Goal: Check status: Check status

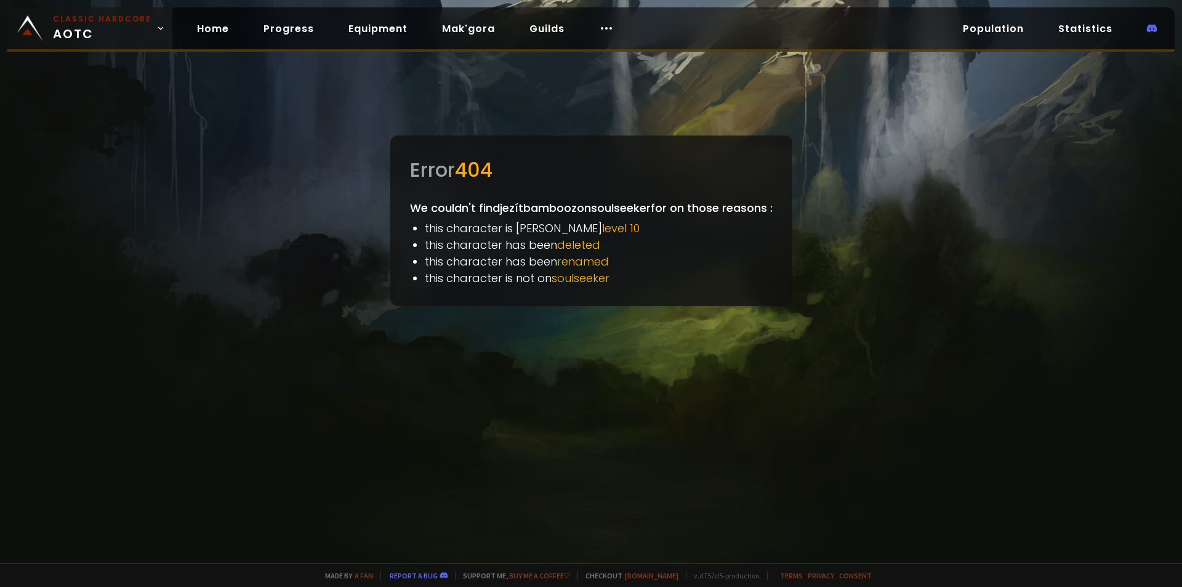
click at [59, 37] on span "Classic Hardcore AOTC" at bounding box center [102, 29] width 99 height 30
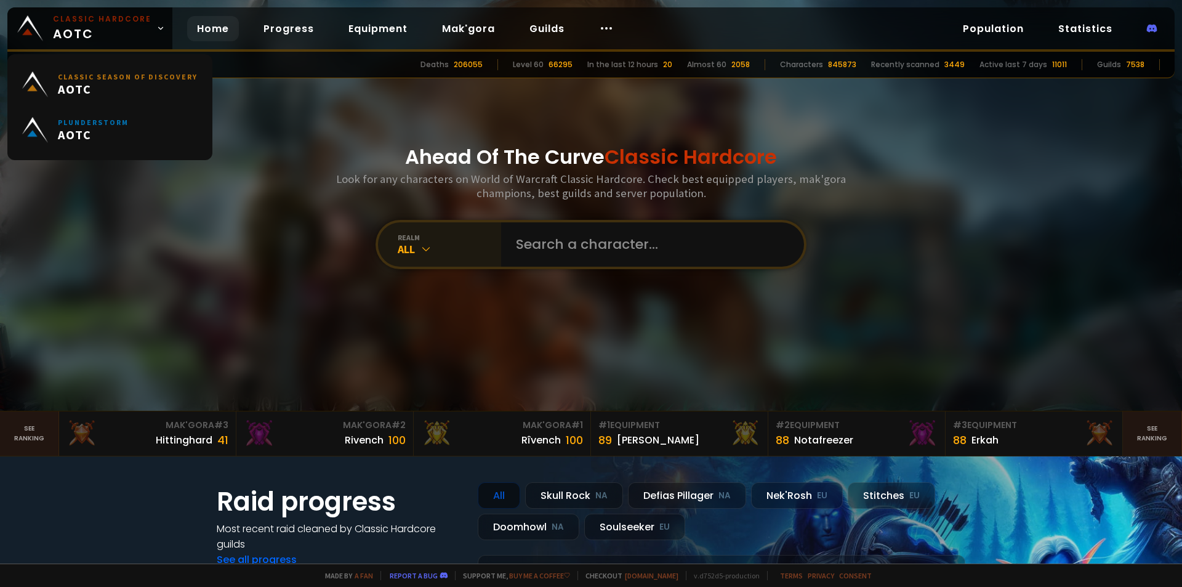
click at [488, 240] on div "realm" at bounding box center [449, 237] width 103 height 9
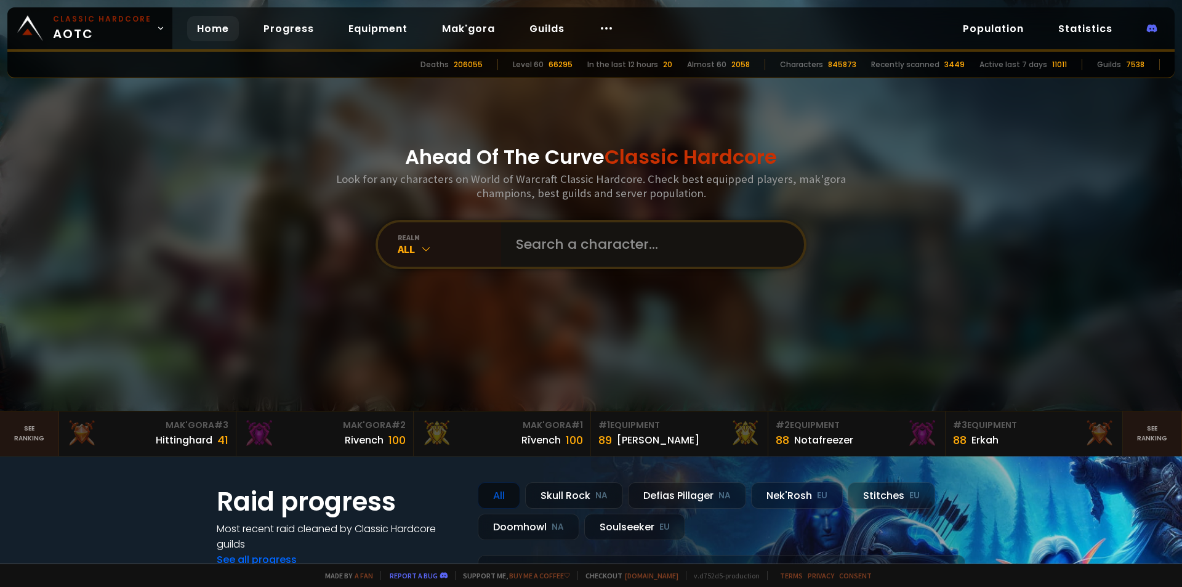
click at [530, 243] on input "text" at bounding box center [649, 244] width 281 height 44
click at [566, 252] on input "text" at bounding box center [649, 244] width 281 height 44
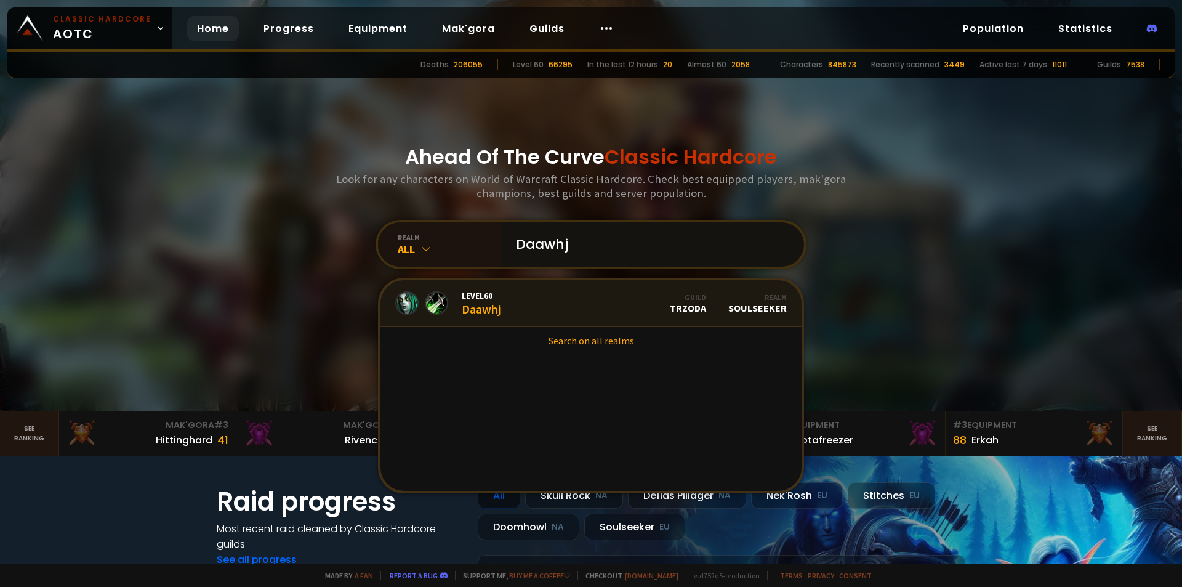
type input "Daawhj"
click at [575, 296] on link "Level 60 Daawhj Guild TRZODA Realm Soulseeker" at bounding box center [591, 303] width 421 height 47
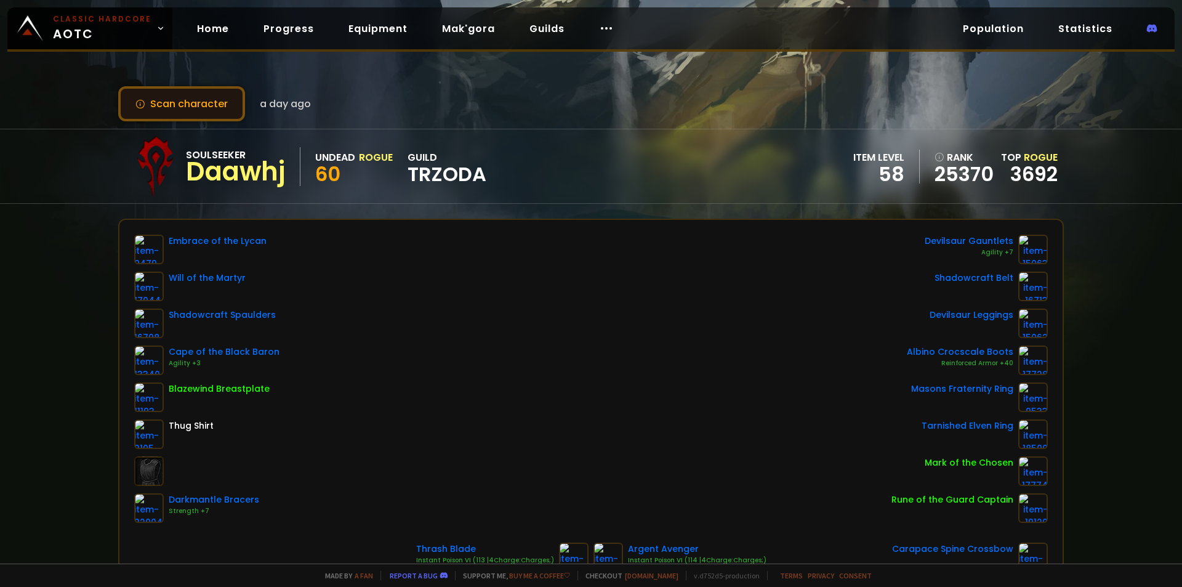
click at [194, 97] on button "Scan character" at bounding box center [181, 103] width 127 height 35
click at [203, 89] on button "Scan character" at bounding box center [181, 103] width 127 height 35
click at [190, 119] on button "Scan character" at bounding box center [181, 103] width 127 height 35
click at [194, 117] on button "Scan character" at bounding box center [181, 103] width 127 height 35
click at [195, 116] on button "Scan character" at bounding box center [181, 103] width 127 height 35
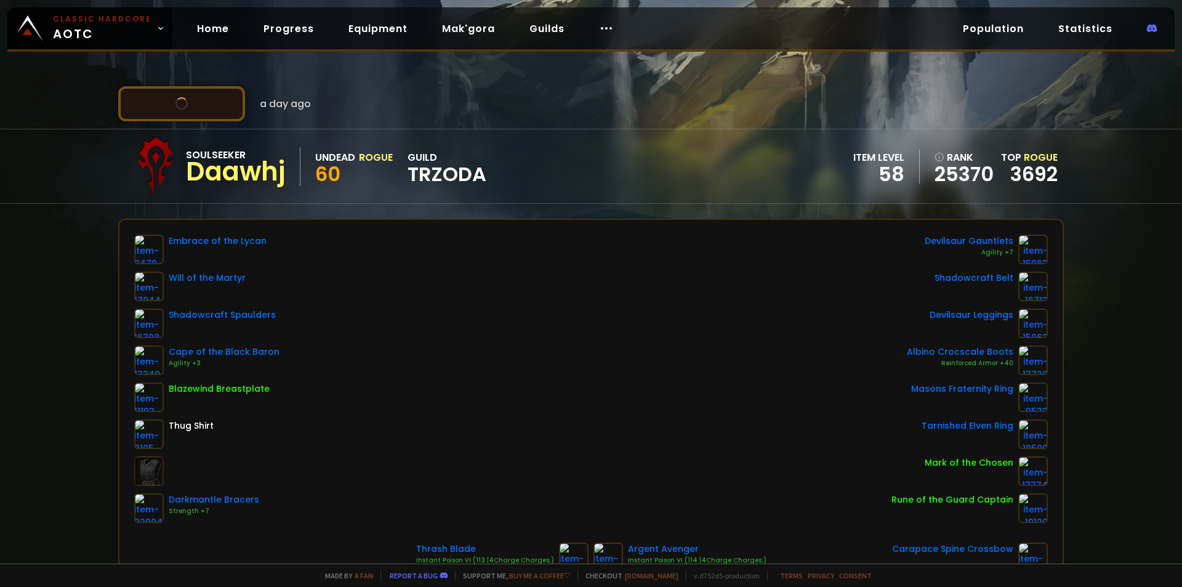
click at [195, 116] on button "Scan character" at bounding box center [181, 103] width 127 height 35
click at [339, 24] on link "Equipment" at bounding box center [378, 28] width 79 height 25
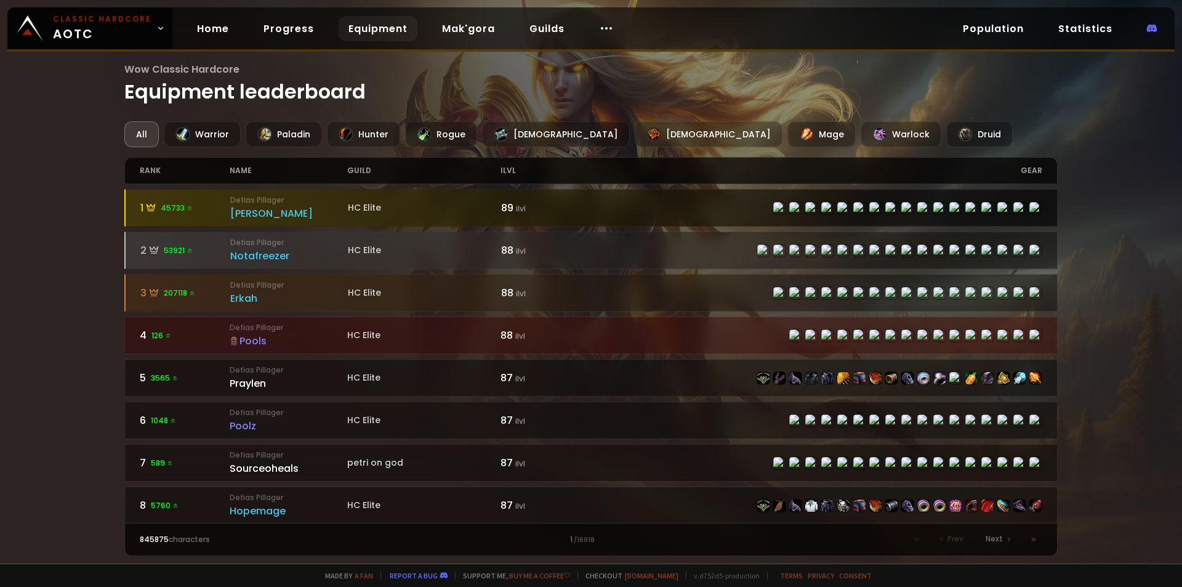
click at [275, 204] on small "Defias Pillager" at bounding box center [289, 200] width 118 height 11
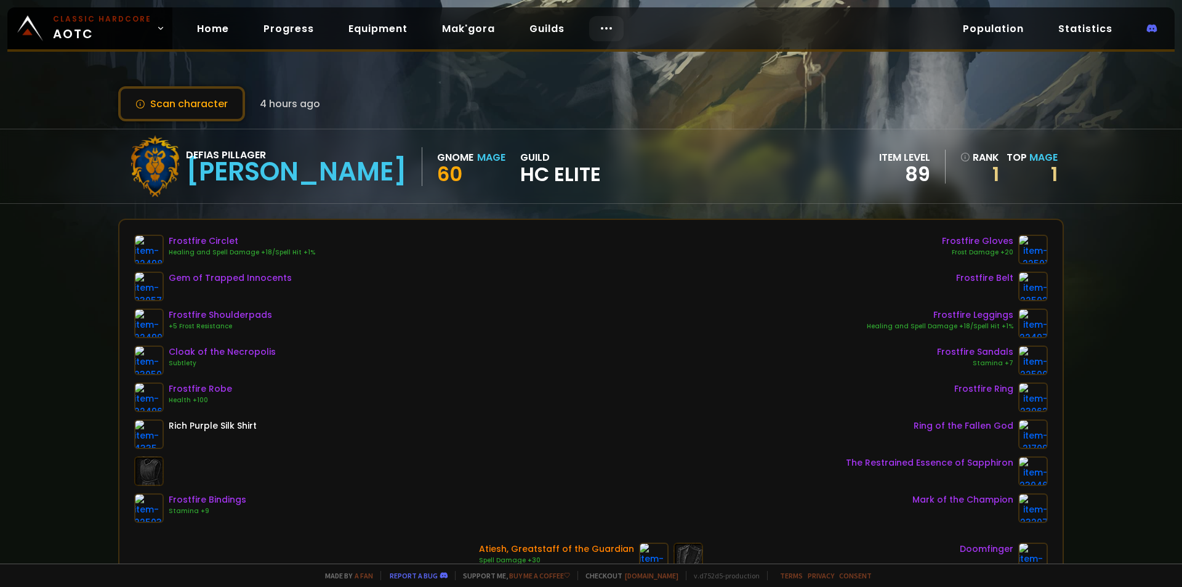
click at [591, 28] on div at bounding box center [606, 28] width 34 height 25
